Goal: Find specific page/section: Find specific page/section

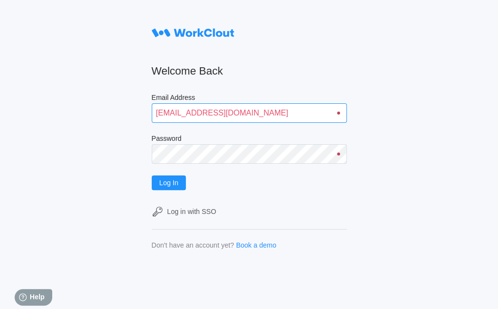
type input "[EMAIL_ADDRESS][DOMAIN_NAME]"
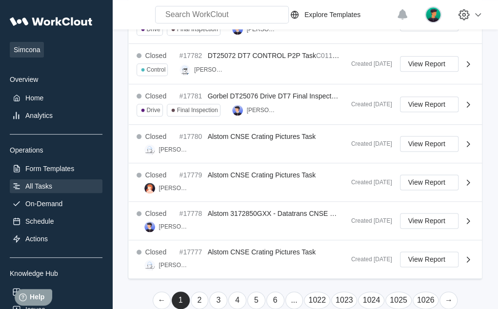
click at [295, 295] on link "..." at bounding box center [295, 301] width 18 height 18
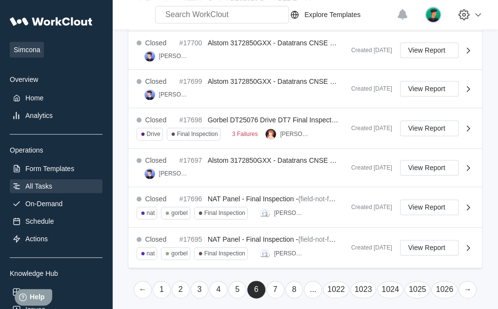
click at [314, 284] on link "..." at bounding box center [313, 290] width 18 height 18
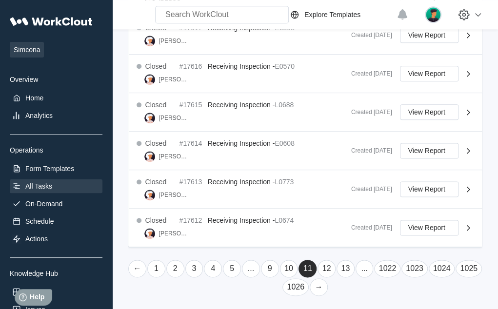
click at [365, 266] on link "..." at bounding box center [365, 269] width 18 height 18
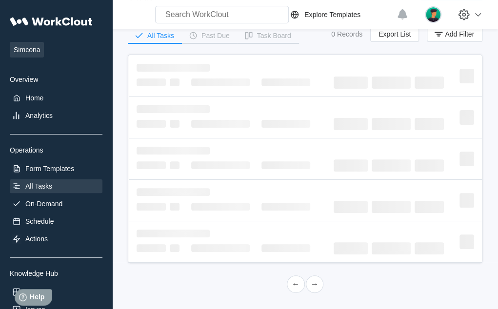
scroll to position [453, 0]
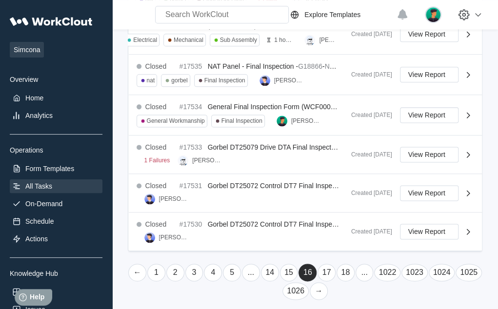
click at [365, 266] on link "..." at bounding box center [365, 273] width 18 height 18
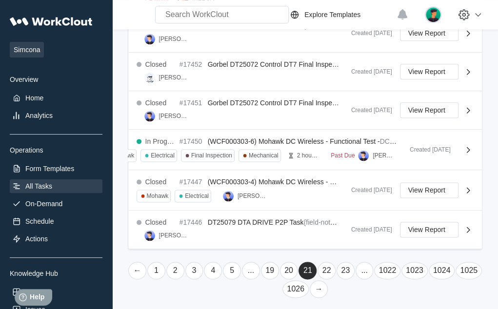
click at [251, 266] on link "..." at bounding box center [251, 271] width 18 height 18
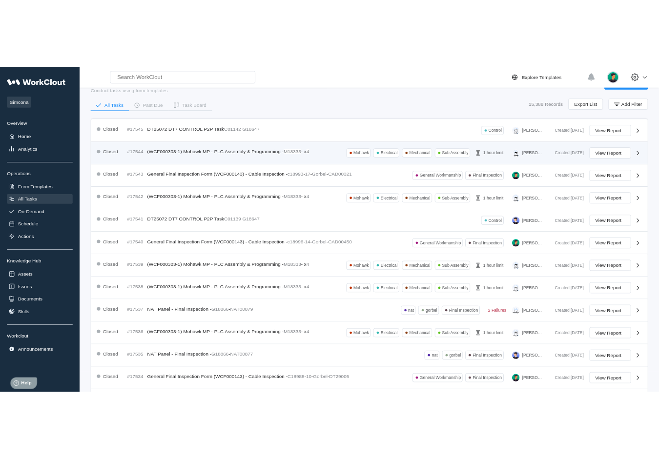
scroll to position [0, 0]
